Goal: Transaction & Acquisition: Purchase product/service

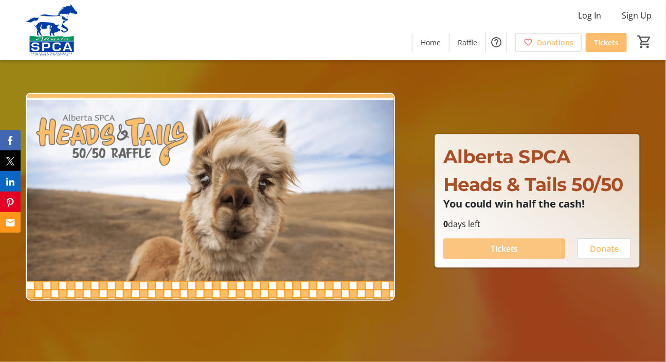
click at [484, 261] on span at bounding box center [504, 248] width 122 height 25
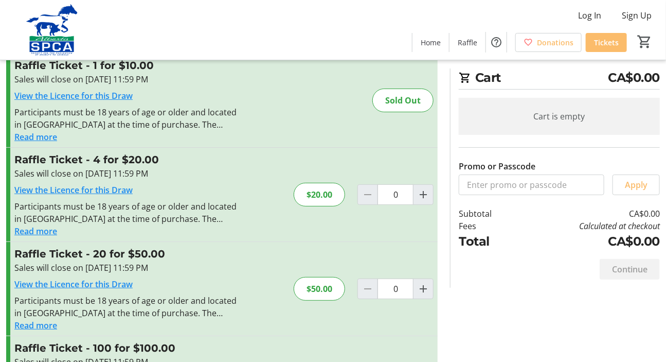
scroll to position [138, 0]
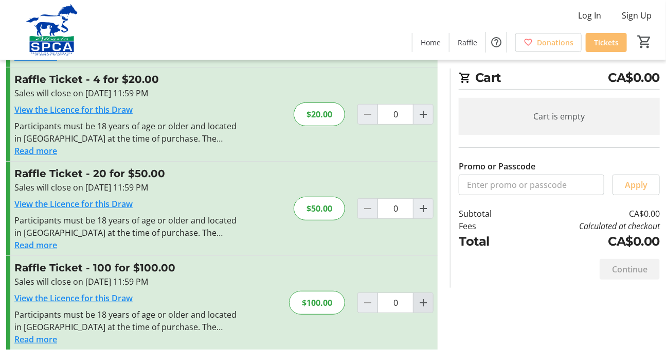
click at [422, 296] on mat-icon "Increment by one" at bounding box center [423, 302] width 12 height 12
type input "1"
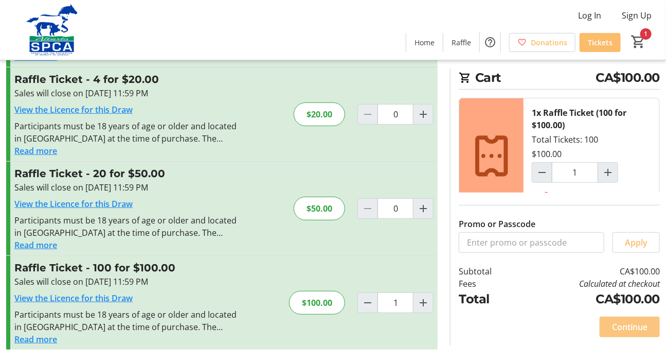
click at [630, 324] on span "Continue" at bounding box center [629, 326] width 35 height 12
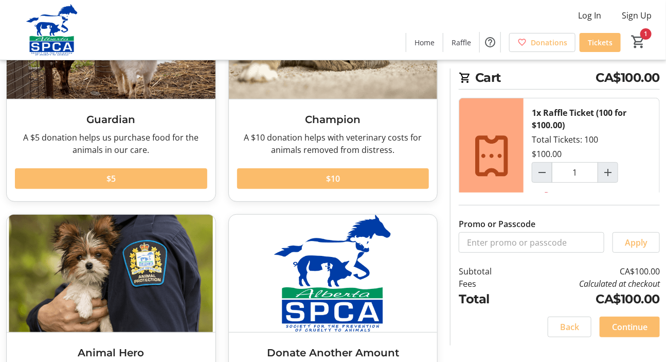
scroll to position [140, 0]
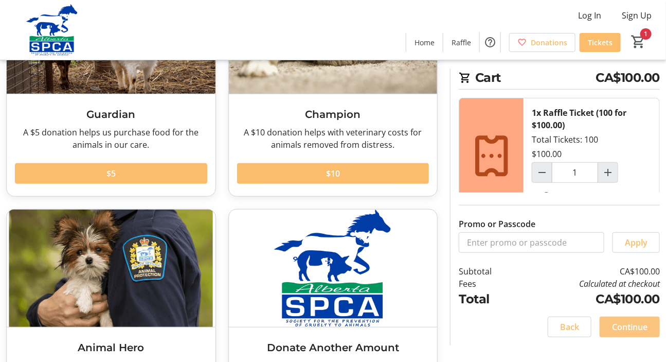
click at [633, 321] on span "Continue" at bounding box center [629, 326] width 35 height 12
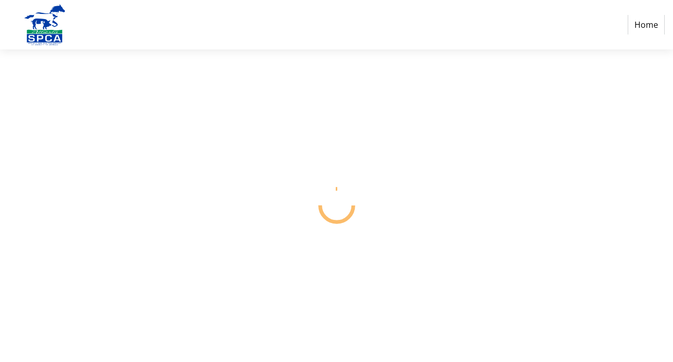
select select "CA"
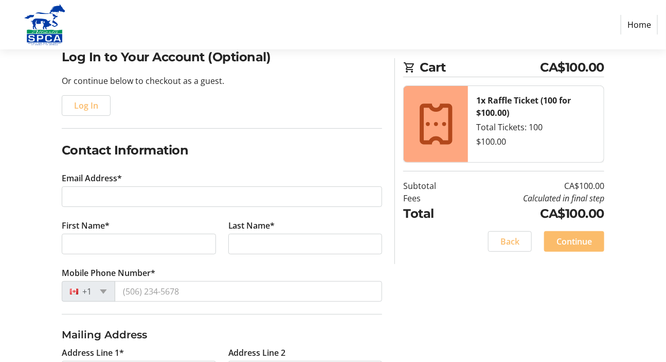
scroll to position [93, 0]
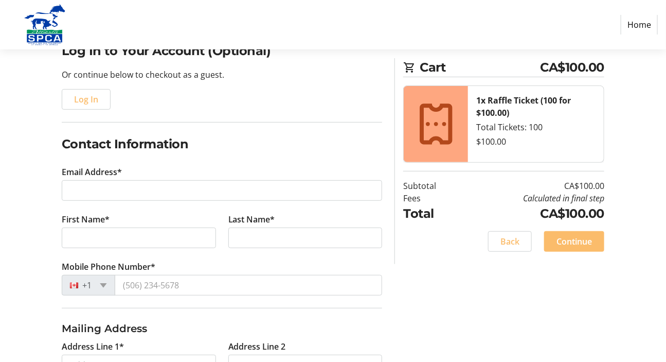
click at [224, 153] on h2 "Contact Information" at bounding box center [222, 144] width 321 height 19
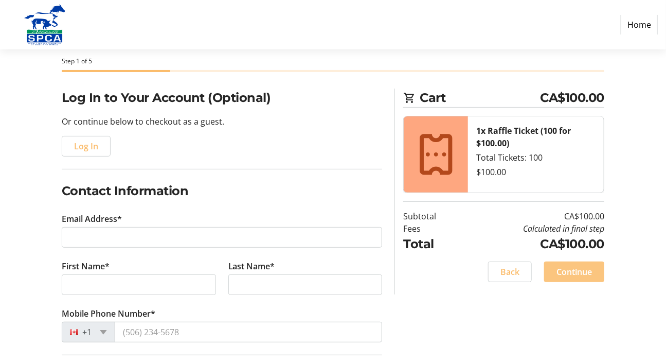
click at [592, 283] on span at bounding box center [574, 271] width 60 height 25
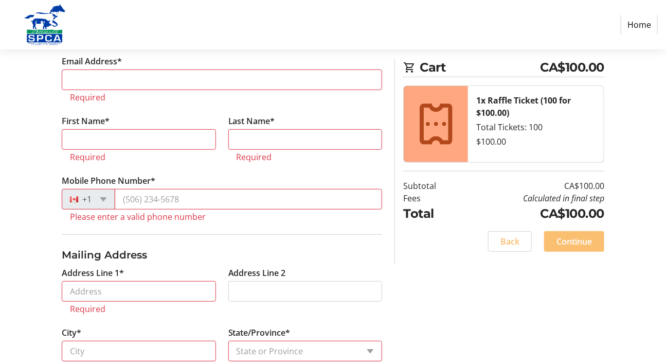
scroll to position [206, 0]
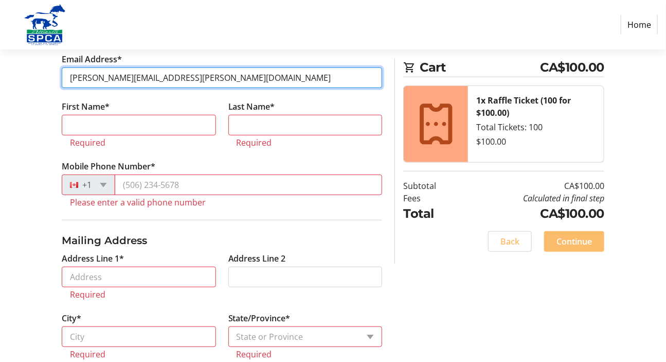
type input "[PERSON_NAME][EMAIL_ADDRESS][PERSON_NAME][DOMAIN_NAME]"
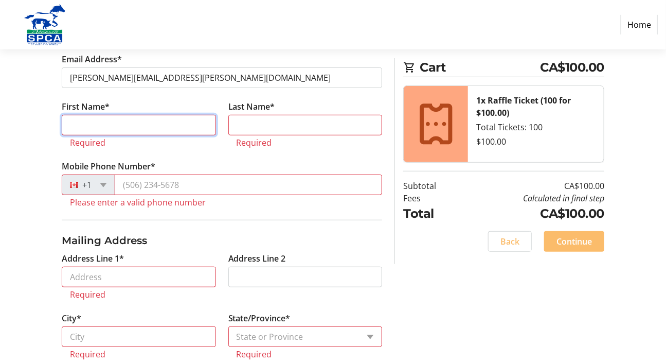
click at [121, 135] on input "First Name*" at bounding box center [139, 125] width 154 height 21
type input "[PERSON_NAME]"
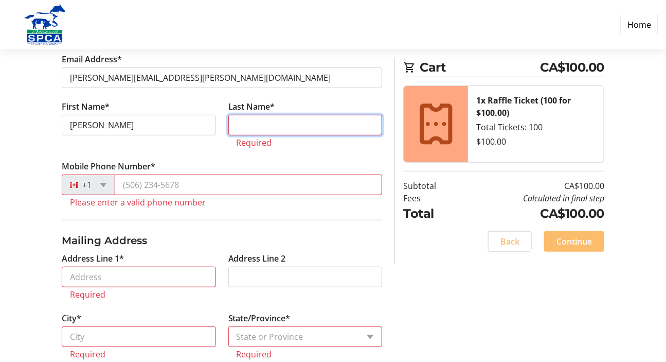
click at [262, 135] on input "Last Name*" at bounding box center [305, 125] width 154 height 21
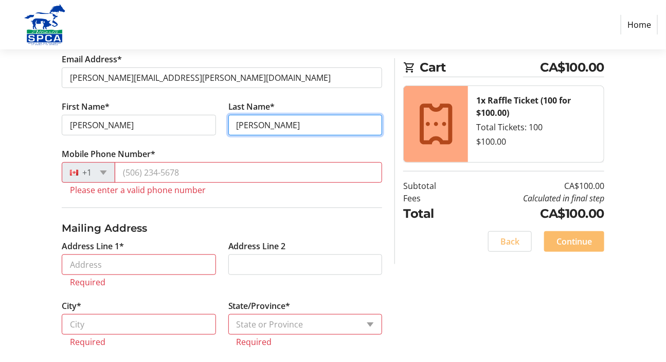
type input "[PERSON_NAME]"
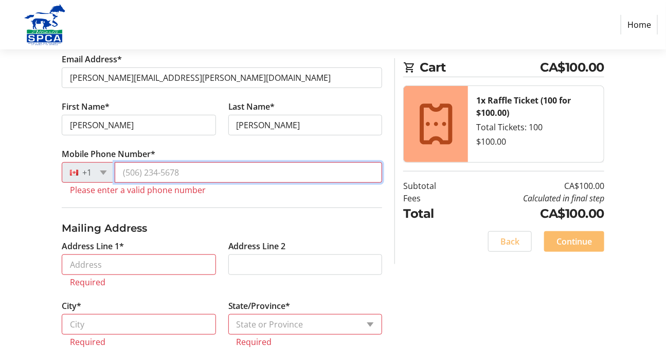
click at [152, 183] on input "Mobile Phone Number*" at bounding box center [249, 172] width 268 height 21
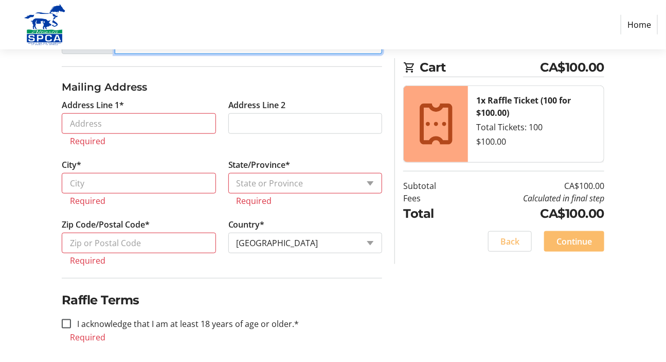
scroll to position [346, 0]
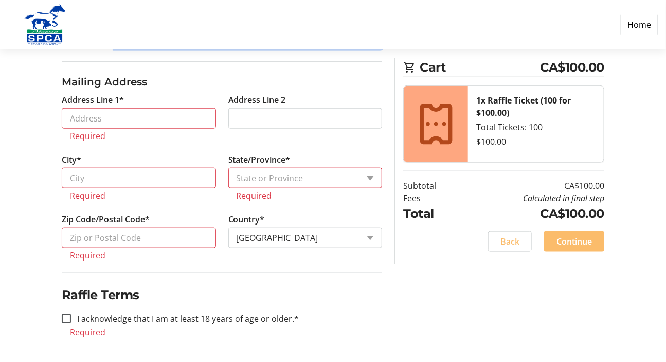
type input "[PHONE_NUMBER]"
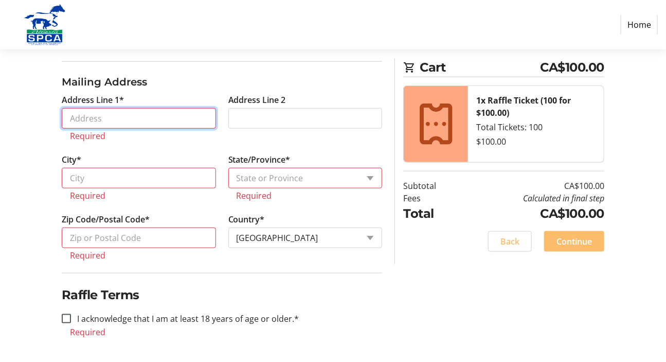
click at [146, 129] on input "Address Line 1*" at bounding box center [139, 118] width 154 height 21
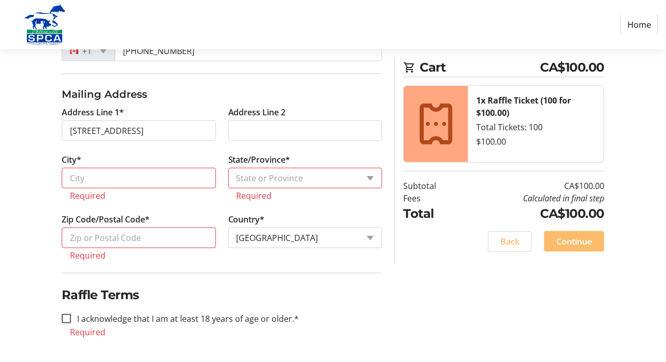
type input "[STREET_ADDRESS]"
type input "[GEOGRAPHIC_DATA]"
select select "AB"
type input "T2Y 2Z8"
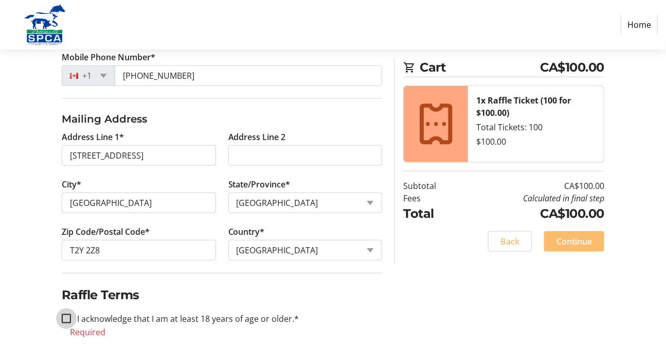
click at [65, 314] on input "I acknowledge that I am at least 18 years of age or older.*" at bounding box center [66, 318] width 9 height 9
checkbox input "true"
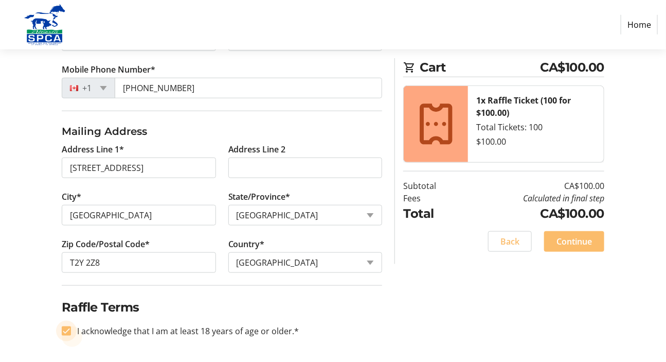
scroll to position [327, 0]
click at [577, 247] on span "Continue" at bounding box center [573, 241] width 35 height 12
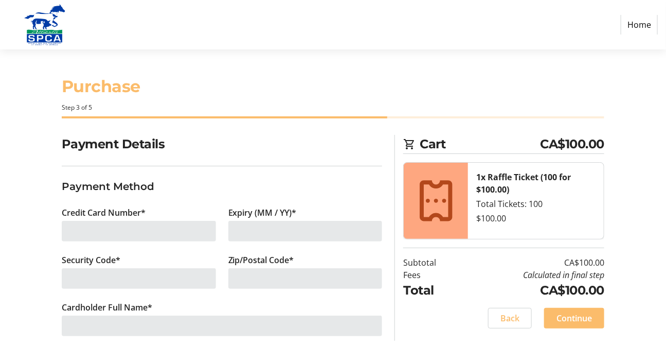
scroll to position [17, 0]
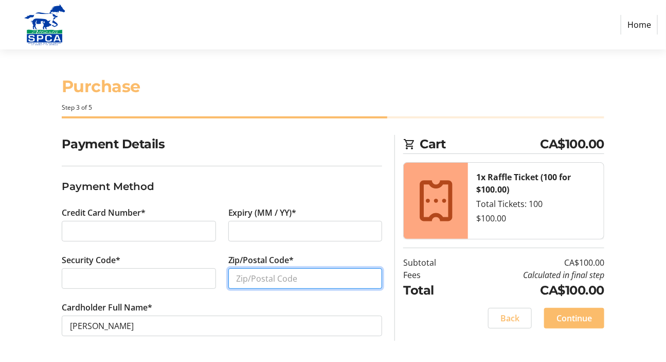
click at [252, 274] on input "Zip/Postal Code*" at bounding box center [305, 278] width 154 height 21
type input "T2Y2Z8"
click at [381, 167] on div "Payment Details Payment Method Credit Card Number* Expiry (MM / YY)* Security C…" at bounding box center [222, 248] width 333 height 226
click at [38, 206] on div "Payment Details Payment Method Credit Card Number* Expiry (MM / YY)* Security C…" at bounding box center [333, 248] width 666 height 226
click at [569, 312] on span "Continue" at bounding box center [573, 318] width 35 height 12
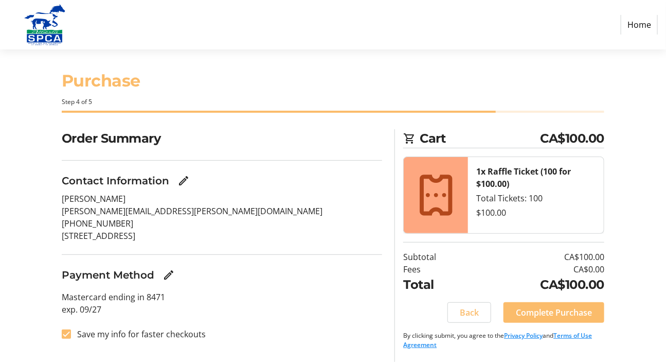
scroll to position [21, 0]
click at [548, 308] on span "Complete Purchase" at bounding box center [554, 312] width 76 height 12
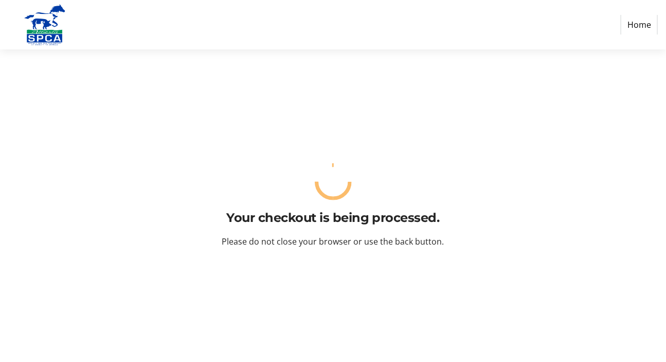
scroll to position [0, 0]
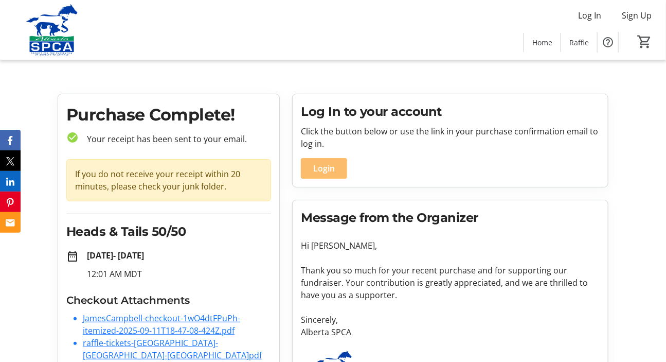
click at [272, 72] on tr-root "Log In Sign Up Home Raffle 0 Home Raffle Purchase Complete! check_circle Your r…" at bounding box center [333, 204] width 666 height 408
click at [285, 75] on tr-root "Log In Sign Up Home Raffle 0 Home Raffle Purchase Complete! check_circle Your r…" at bounding box center [333, 204] width 666 height 408
click at [249, 75] on tr-root "Log In Sign Up Home Raffle 0 Home Raffle Purchase Complete! check_circle Your r…" at bounding box center [333, 204] width 666 height 408
click at [340, 77] on tr-root "Log In Sign Up Home Raffle 0 Home Raffle Purchase Complete! check_circle Your r…" at bounding box center [333, 204] width 666 height 408
click at [308, 80] on tr-root "Log In Sign Up Home Raffle 0 Home Raffle Purchase Complete! check_circle Your r…" at bounding box center [333, 204] width 666 height 408
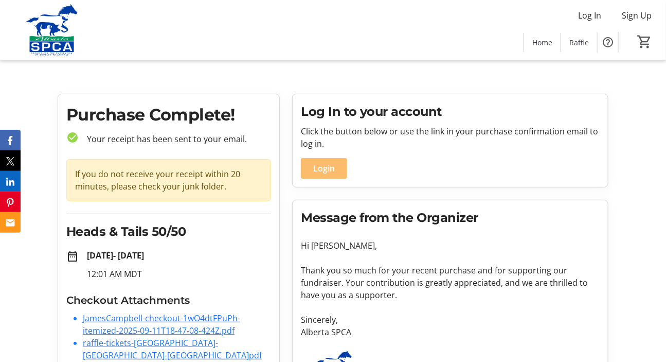
click at [321, 84] on tr-root "Log In Sign Up Home Raffle 0 Home Raffle Purchase Complete! check_circle Your r…" at bounding box center [333, 204] width 666 height 408
click at [292, 79] on tr-root "Log In Sign Up Home Raffle 0 Home Raffle Purchase Complete! check_circle Your r…" at bounding box center [333, 204] width 666 height 408
click at [340, 75] on tr-root "Log In Sign Up Home Raffle 0 Home Raffle Purchase Complete! check_circle Your r…" at bounding box center [333, 204] width 666 height 408
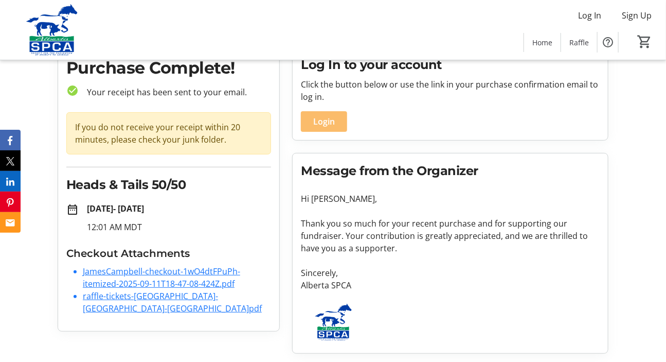
click at [137, 270] on link "JamesCampbell-checkout-1wO4dtFPuPh-itemized-2025-09-11T18-47-08-424Z.pdf" at bounding box center [161, 277] width 157 height 24
